Goal: Navigation & Orientation: Find specific page/section

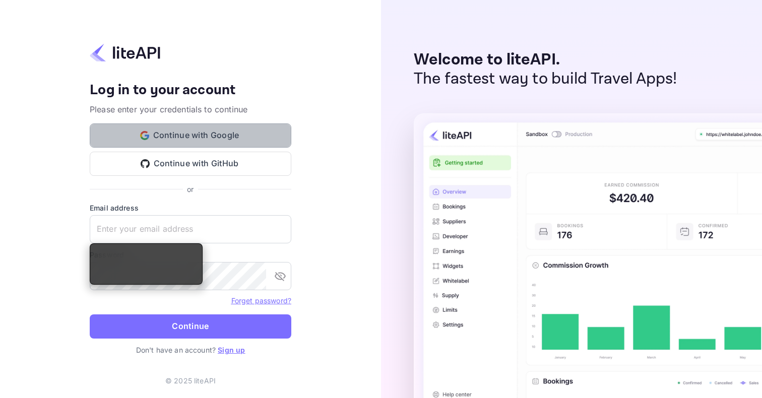
click at [230, 129] on button "Continue with Google" at bounding box center [191, 135] width 202 height 24
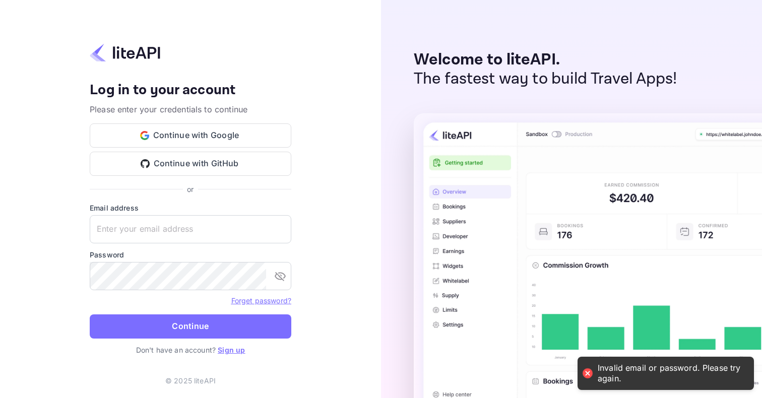
click at [229, 348] on link "Sign up" at bounding box center [231, 350] width 27 height 9
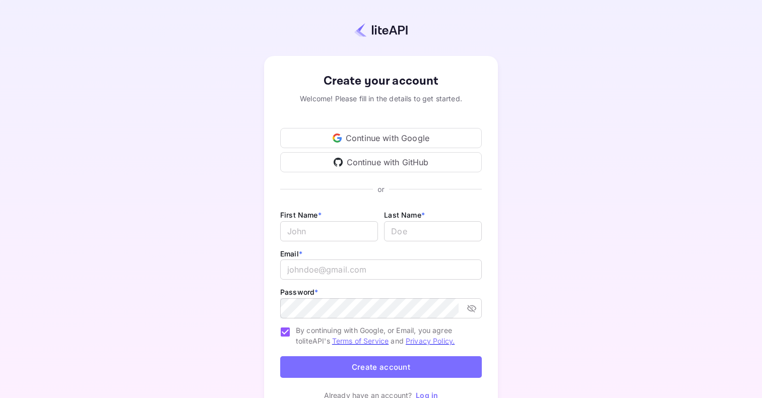
click at [356, 138] on div "Continue with Google" at bounding box center [381, 138] width 202 height 20
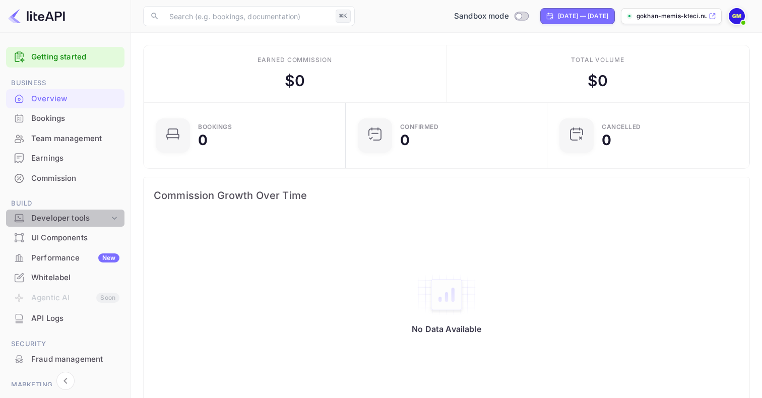
click at [77, 215] on div "Developer tools" at bounding box center [70, 219] width 78 height 12
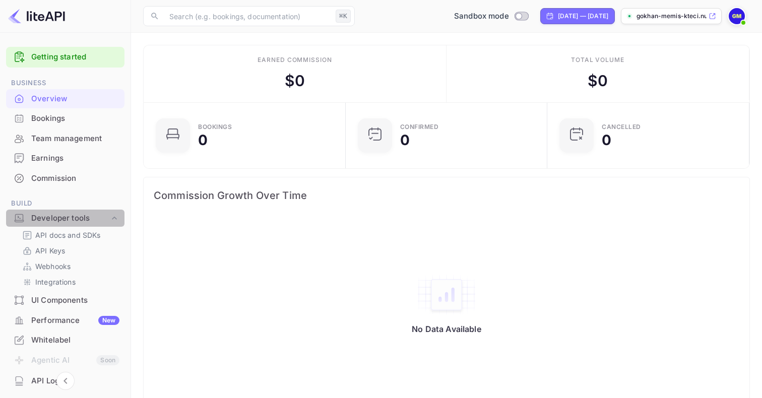
click at [81, 220] on div "Developer tools" at bounding box center [70, 219] width 78 height 12
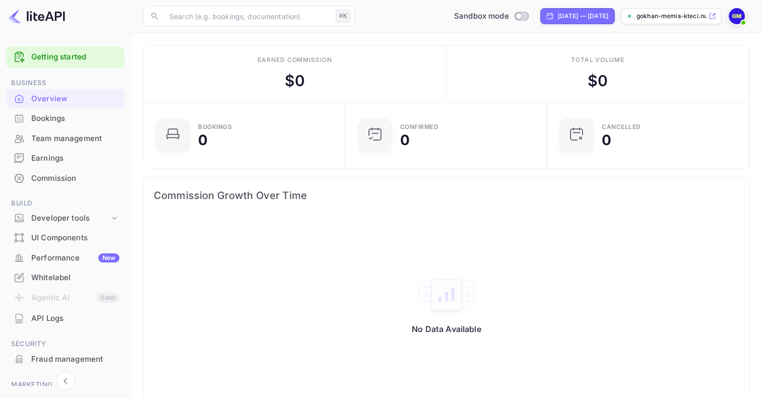
click at [68, 253] on div "Performance New" at bounding box center [75, 258] width 88 height 12
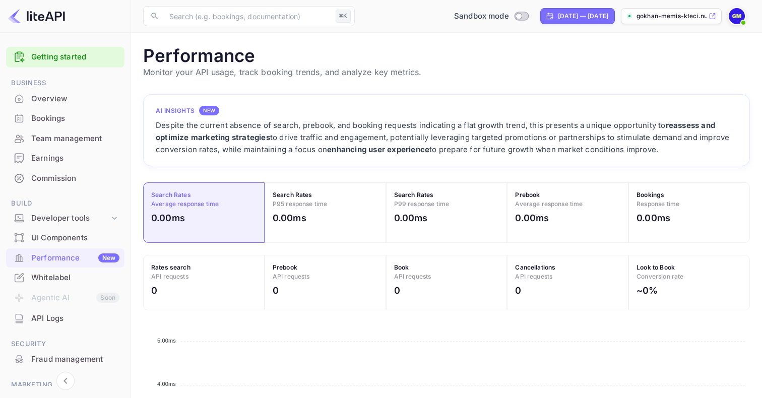
scroll to position [260, 607]
click at [98, 216] on div "Developer tools" at bounding box center [70, 219] width 78 height 12
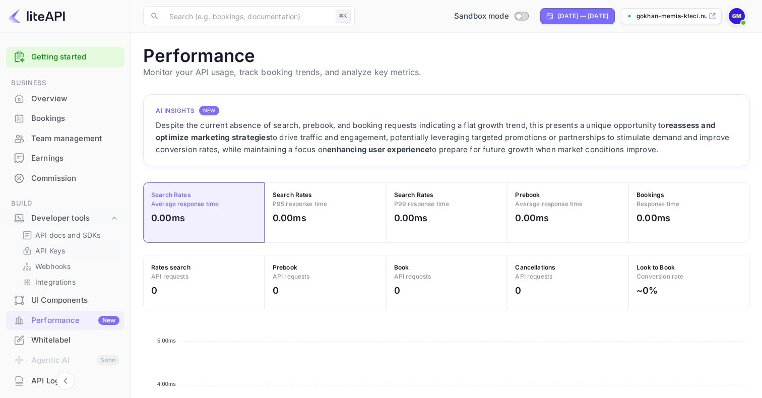
click at [74, 247] on link "API Keys" at bounding box center [69, 250] width 94 height 11
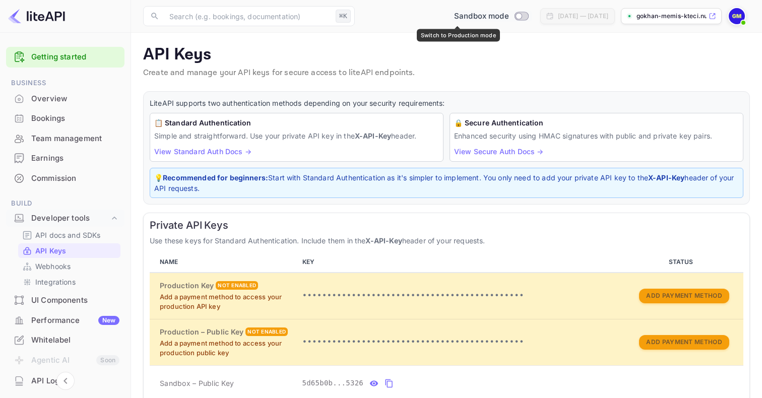
click at [508, 15] on input "Switch to Production mode" at bounding box center [518, 16] width 20 height 7
checkbox input "false"
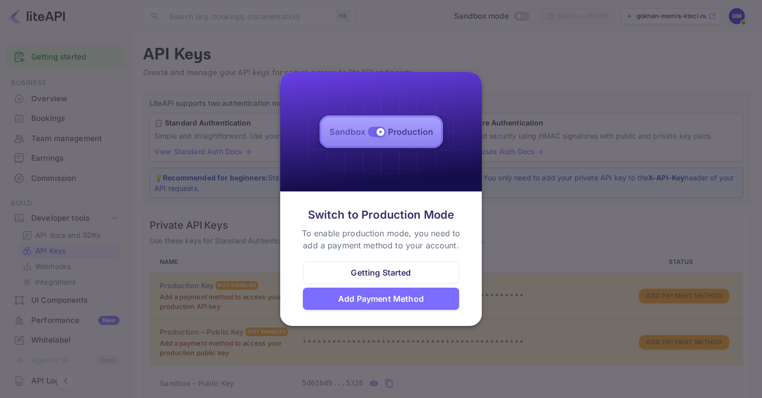
click at [388, 272] on div "Getting Started" at bounding box center [381, 273] width 60 height 12
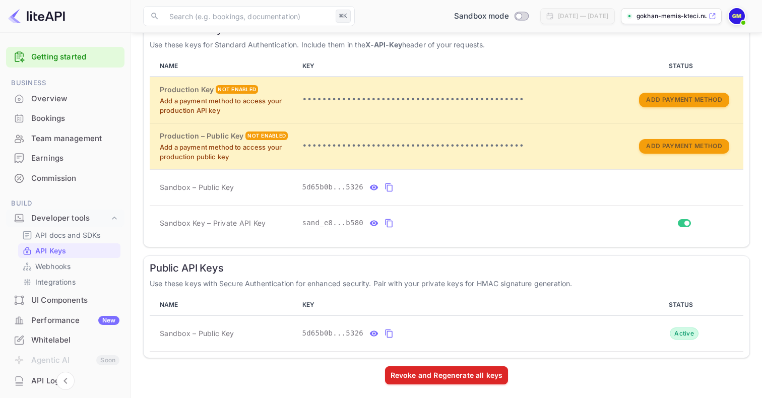
scroll to position [199, 0]
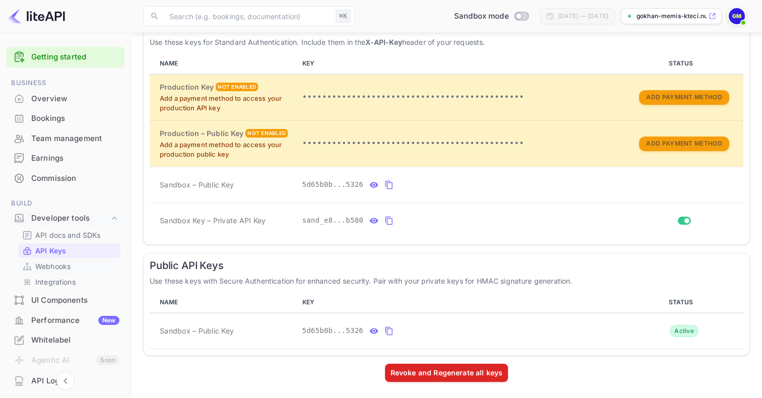
click at [77, 267] on link "Webhooks" at bounding box center [69, 266] width 94 height 11
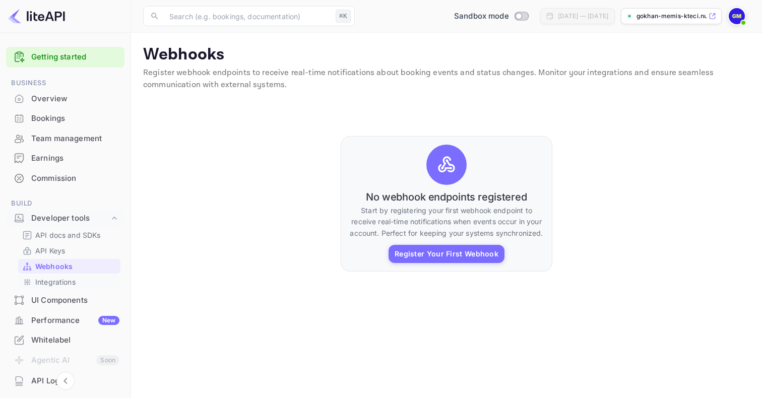
click at [95, 283] on link "Integrations" at bounding box center [69, 282] width 94 height 11
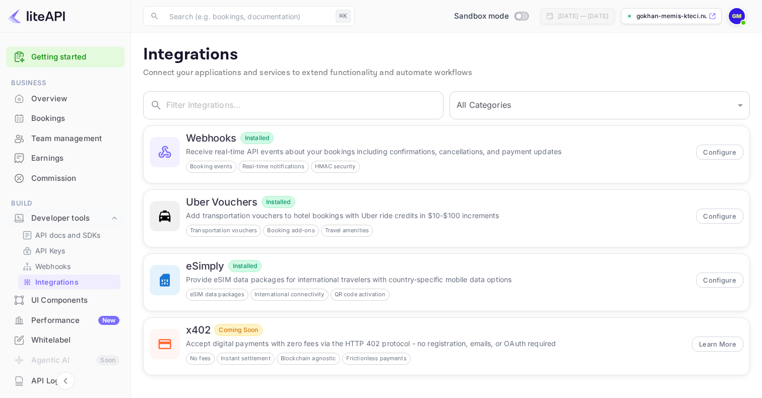
click at [138, 191] on div "Uber Vouchers Installed Add transportation vouchers to hotel bookings with Uber…" at bounding box center [443, 215] width 613 height 64
click at [737, 15] on img at bounding box center [737, 16] width 16 height 16
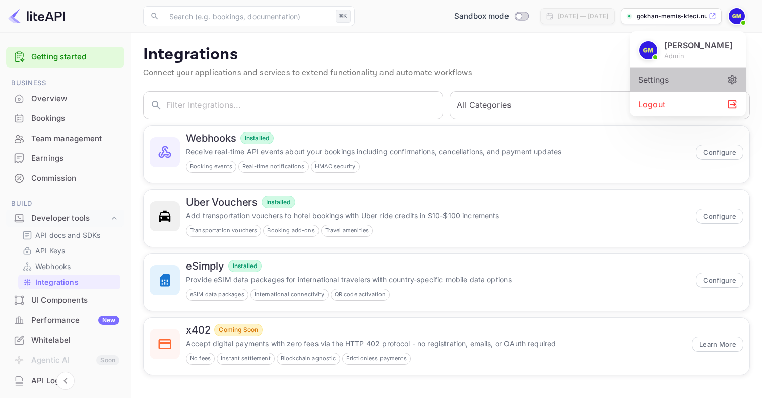
click at [673, 74] on div "Settings" at bounding box center [688, 80] width 116 height 24
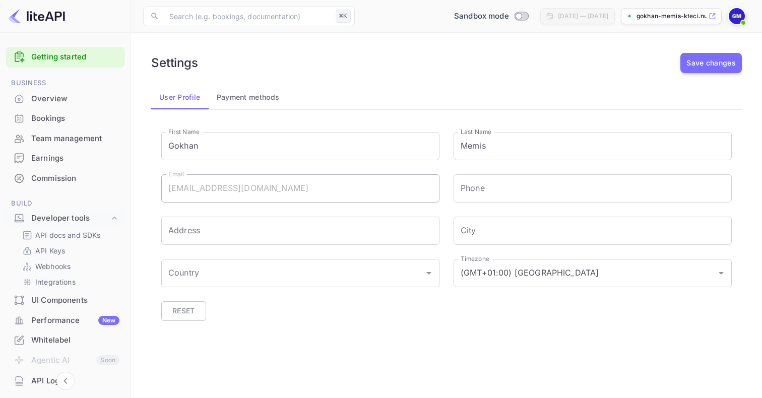
click at [736, 17] on img at bounding box center [737, 16] width 16 height 16
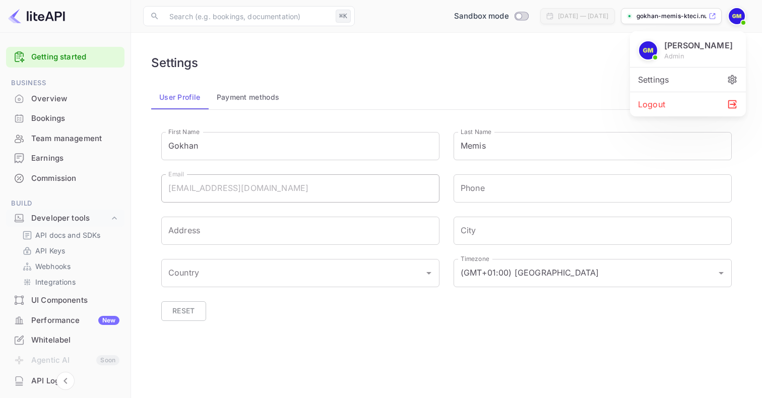
click at [665, 76] on div "Settings" at bounding box center [688, 80] width 116 height 24
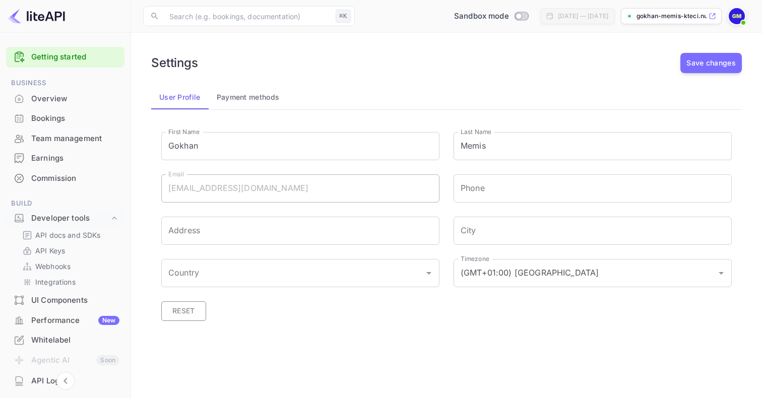
click at [180, 309] on button "Reset" at bounding box center [183, 311] width 45 height 20
click at [250, 96] on button "Payment methods" at bounding box center [248, 97] width 79 height 24
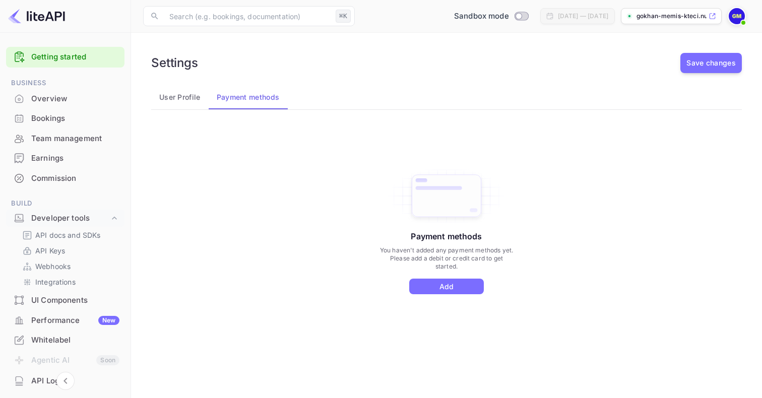
click at [180, 101] on button "User Profile" at bounding box center [179, 97] width 57 height 24
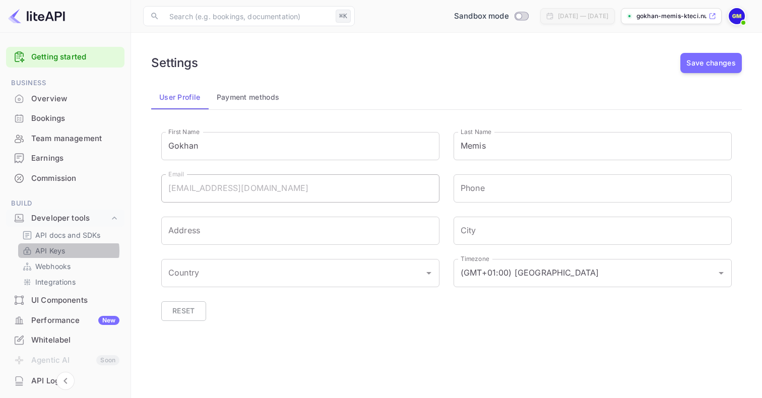
click at [66, 251] on link "API Keys" at bounding box center [69, 250] width 94 height 11
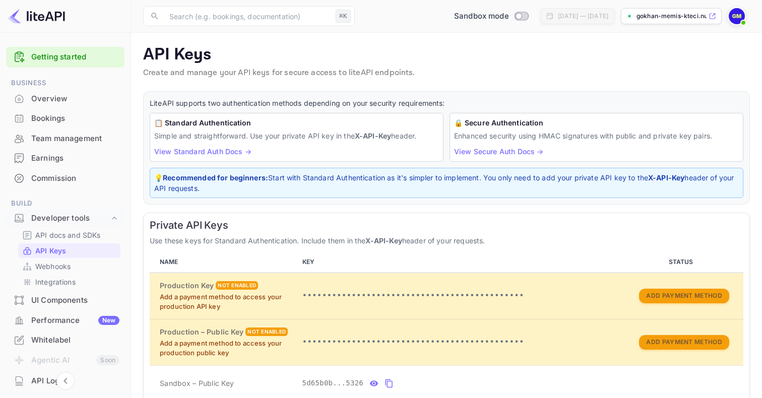
click at [228, 150] on link "View Standard Auth Docs →" at bounding box center [202, 151] width 97 height 9
